Goal: Information Seeking & Learning: Check status

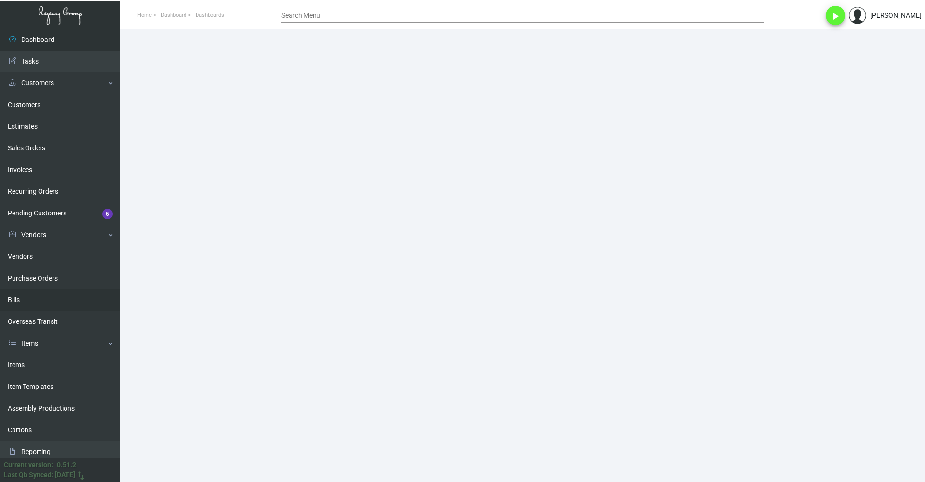
click at [57, 304] on link "Bills" at bounding box center [60, 300] width 120 height 22
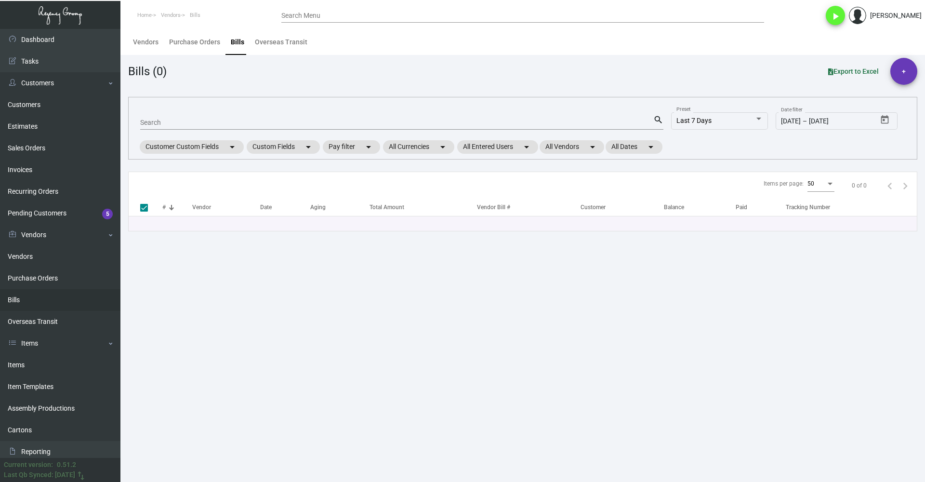
click at [264, 121] on input "Search" at bounding box center [396, 123] width 513 height 8
type input "titu"
checkbox input "false"
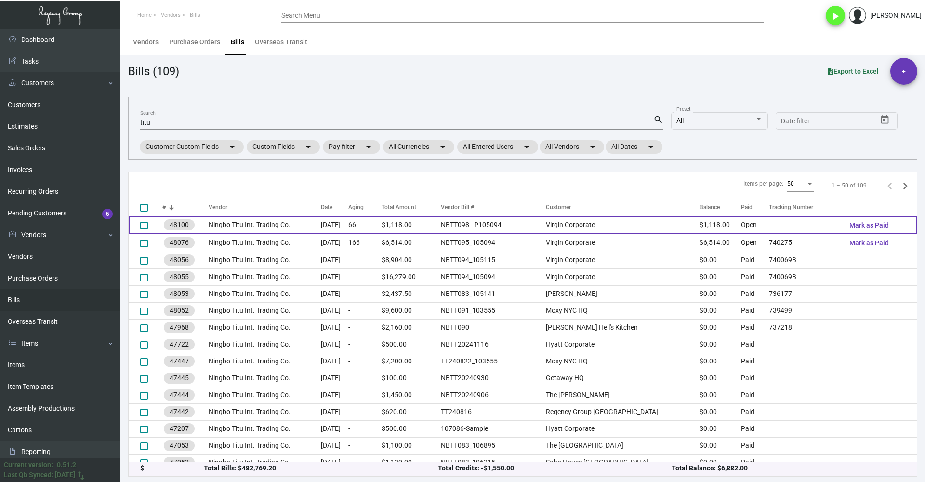
click at [611, 227] on td "Virgin Corporate" at bounding box center [623, 225] width 154 height 18
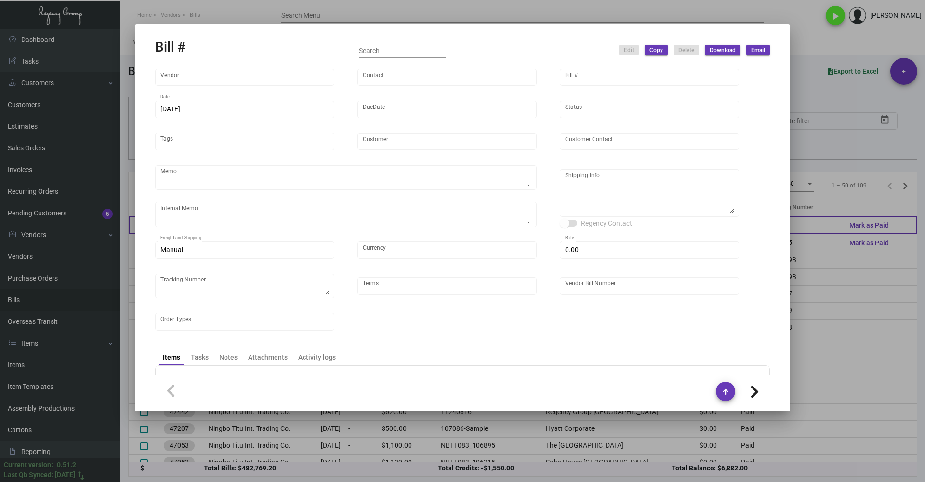
type input "Ningbo Titu Int. Trading Co."
type input "Skipper -"
type input "48100"
type input "[DATE]"
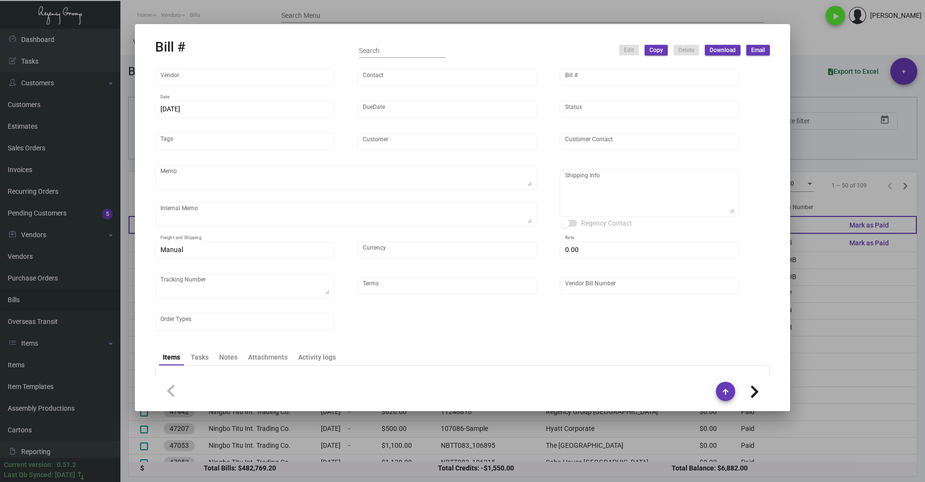
type input "Virgin Corporate"
type input "[PERSON_NAME]"
type textarea "Please process this order after all the samples have been approved. Shipping: b…"
type textarea "Virgin Corporate - [PERSON_NAME] [STREET_ADDRESS][PERSON_NAME]"
type input "United States Dollar $"
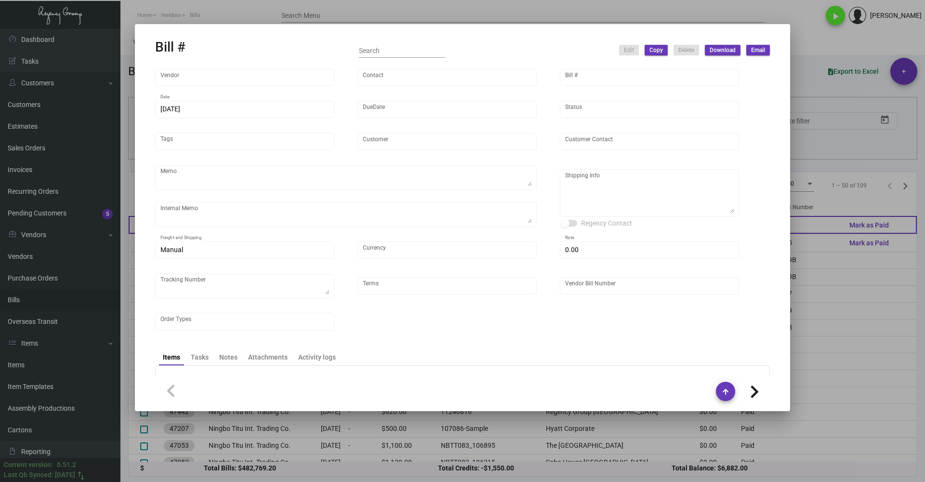
type input "$ 0.00"
type input "Net 30"
type input "NBTT098 - P105094"
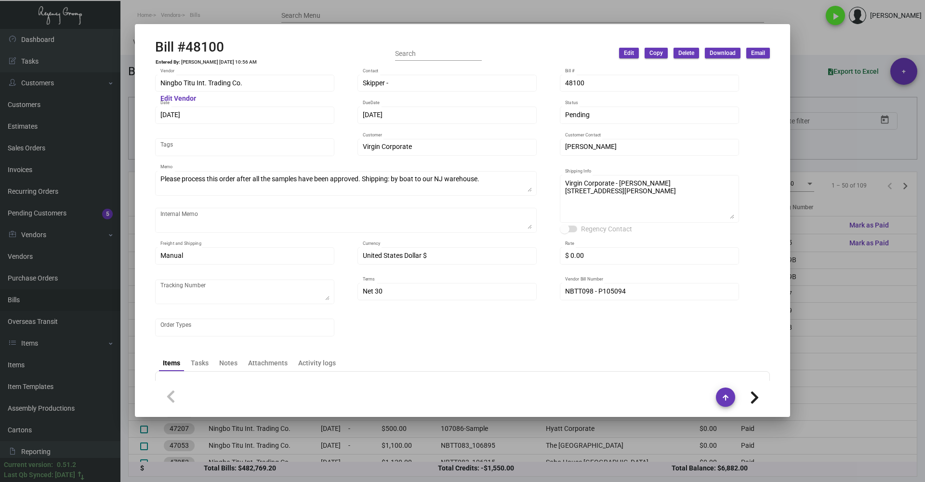
click at [457, 13] on div at bounding box center [462, 241] width 925 height 482
